Goal: Go to known website: Access a specific website the user already knows

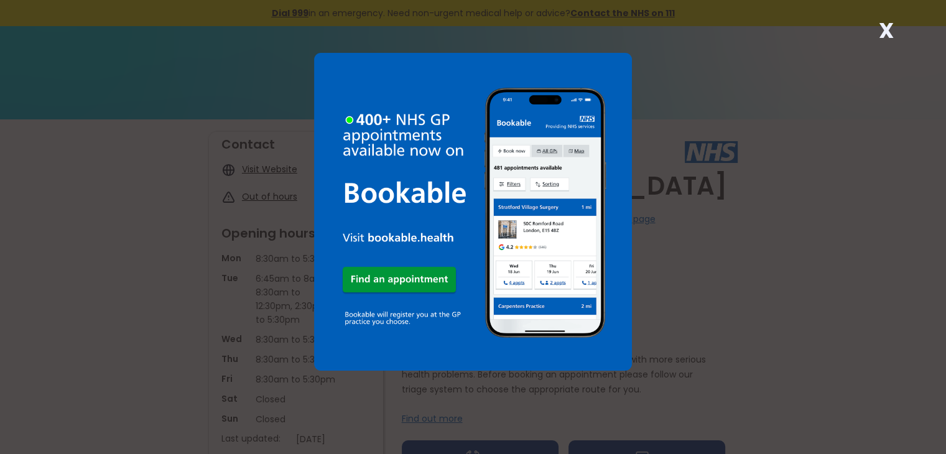
click at [885, 34] on strong "X" at bounding box center [886, 31] width 15 height 30
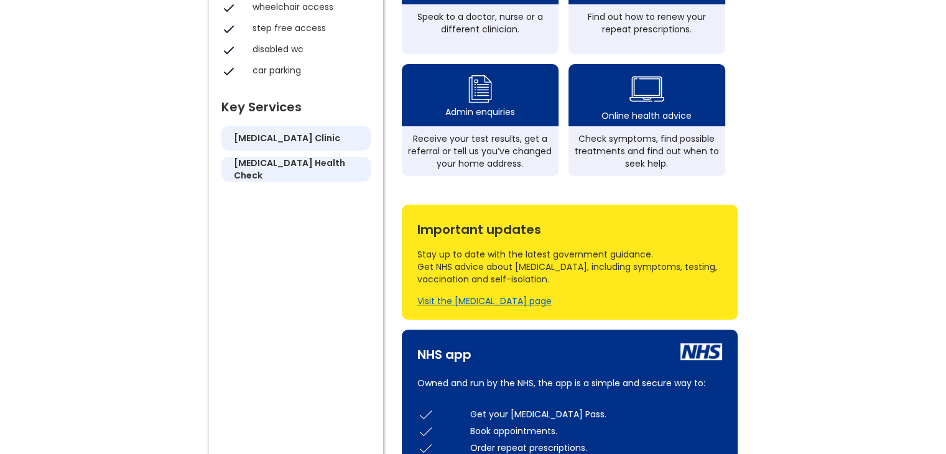
scroll to position [101, 0]
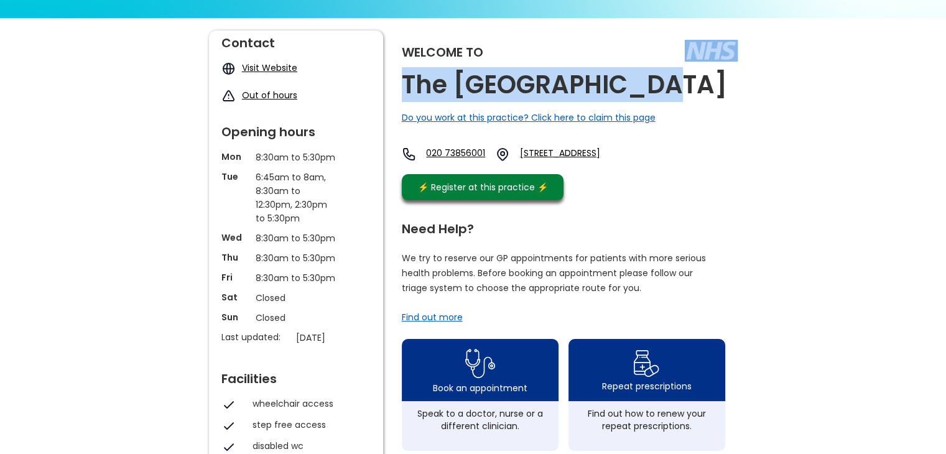
drag, startPoint x: 946, startPoint y: 70, endPoint x: 953, endPoint y: 80, distance: 12.1
click at [946, 80] on html "X Dial 999 in an emergency. Need non-urgent medical help or advice? Contact the…" at bounding box center [473, 126] width 946 height 454
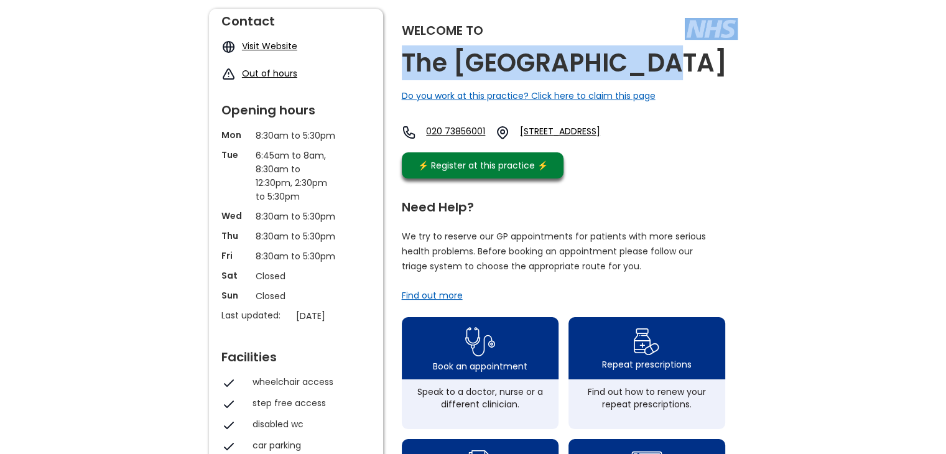
scroll to position [88, 0]
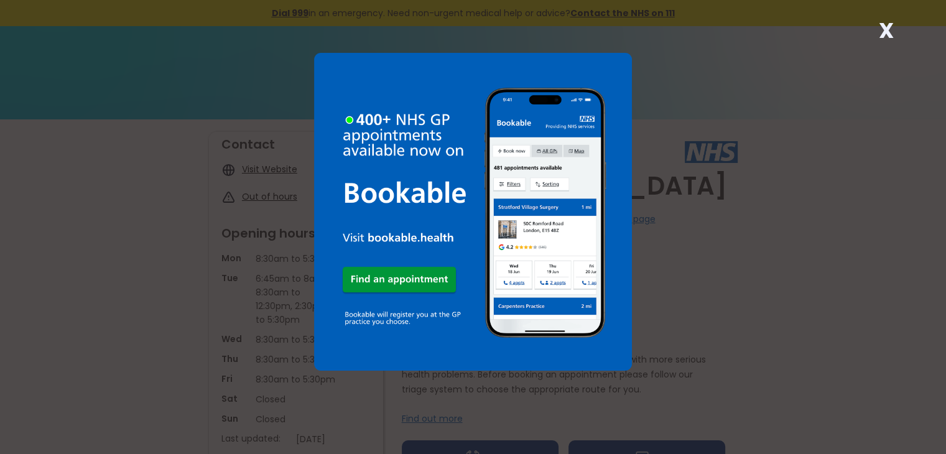
click at [886, 39] on strong "X" at bounding box center [886, 31] width 15 height 30
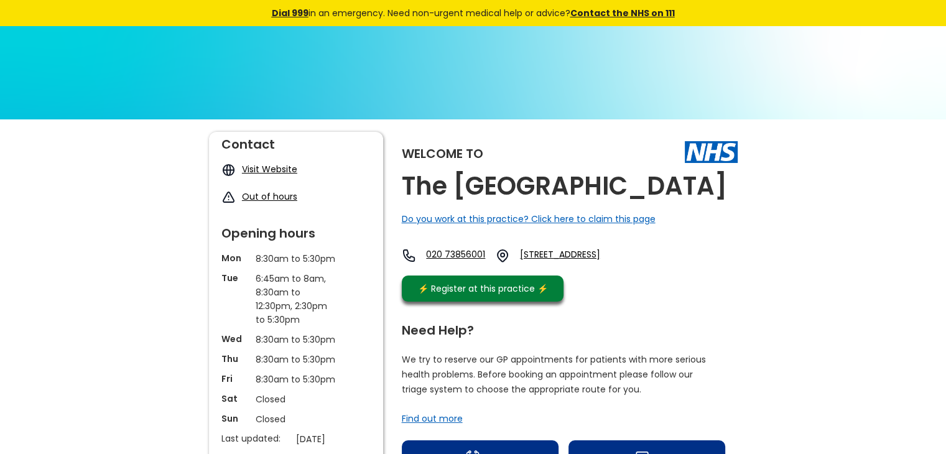
click at [271, 167] on link "Visit Website" at bounding box center [269, 169] width 55 height 12
